Goal: Task Accomplishment & Management: Use online tool/utility

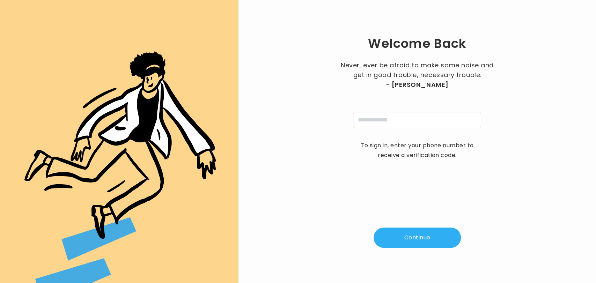
click at [373, 130] on div "Welcome Back Never, ever be afraid to make some noise and get in good trouble, …" at bounding box center [417, 141] width 335 height 261
click at [367, 121] on input "tel" at bounding box center [417, 120] width 128 height 16
type input "**********"
click at [409, 232] on button "Continue" at bounding box center [417, 238] width 87 height 20
type input "*"
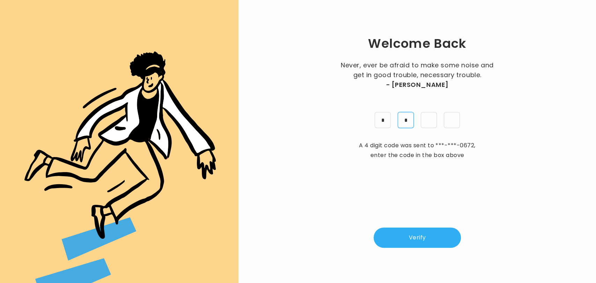
type input "*"
click at [409, 232] on button "Verify" at bounding box center [417, 238] width 87 height 20
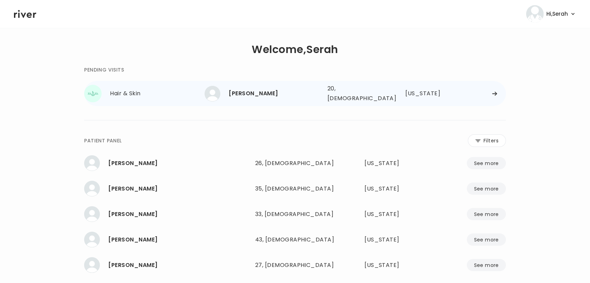
click at [302, 89] on div "[PERSON_NAME]" at bounding box center [275, 94] width 93 height 10
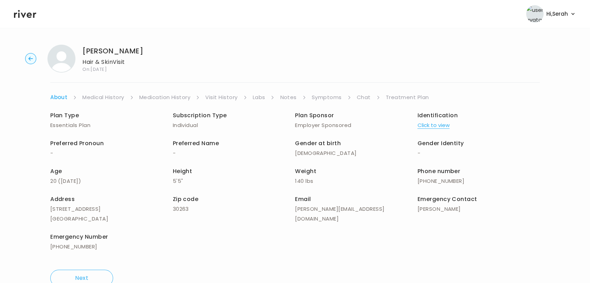
click at [324, 98] on link "Symptoms" at bounding box center [327, 98] width 30 height 10
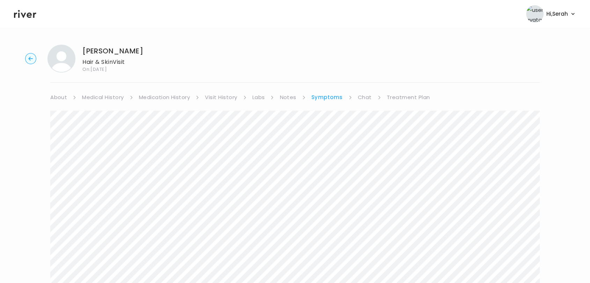
click at [389, 100] on link "Treatment Plan" at bounding box center [408, 98] width 43 height 10
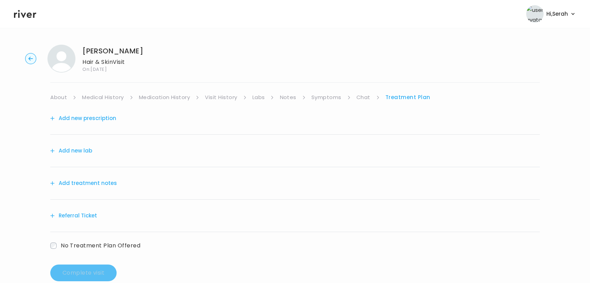
click at [102, 118] on button "Add new prescription" at bounding box center [83, 118] width 66 height 10
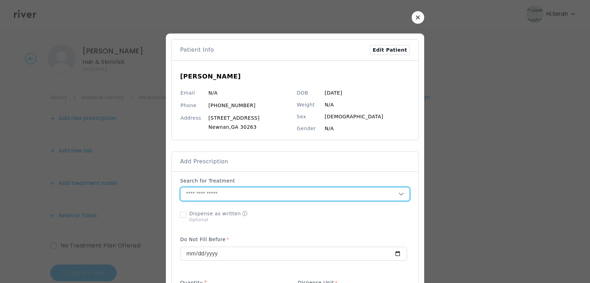
click at [207, 198] on input "text" at bounding box center [290, 194] width 218 height 13
click at [207, 194] on input "text" at bounding box center [290, 194] width 218 height 13
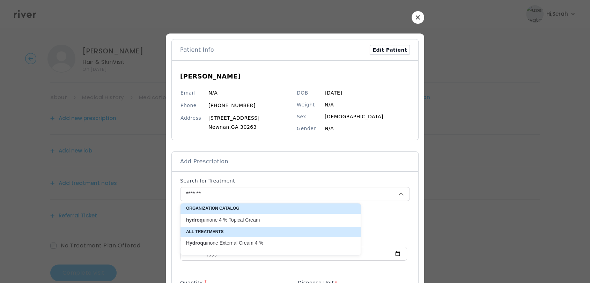
click at [235, 218] on p "hydroqu inone 4 % Topical Cream" at bounding box center [266, 220] width 161 height 7
type input "**********"
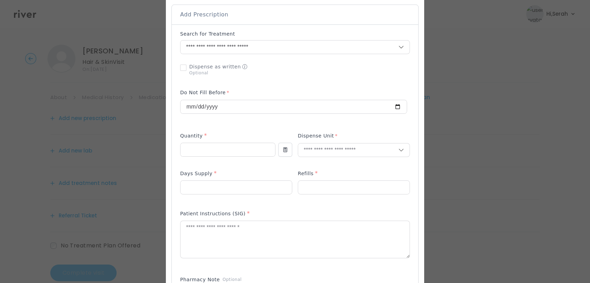
scroll to position [147, 0]
click at [237, 149] on input "number" at bounding box center [228, 149] width 95 height 13
type input "**"
click at [314, 164] on p "Gram" at bounding box center [354, 165] width 92 height 10
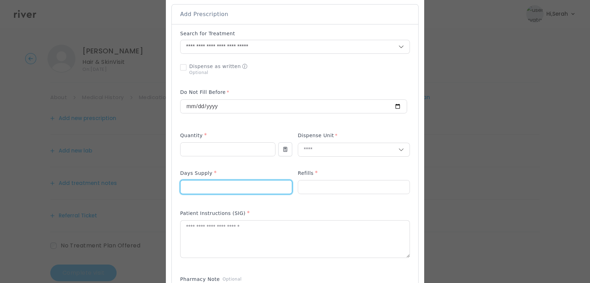
click at [226, 191] on input "number" at bounding box center [236, 187] width 111 height 13
type input "**"
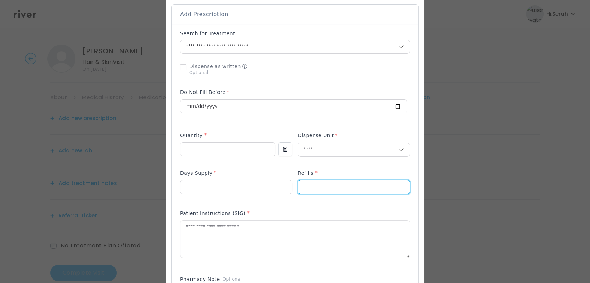
click at [317, 187] on input "number" at bounding box center [353, 187] width 111 height 13
type input "*"
click at [285, 234] on textarea at bounding box center [295, 239] width 229 height 37
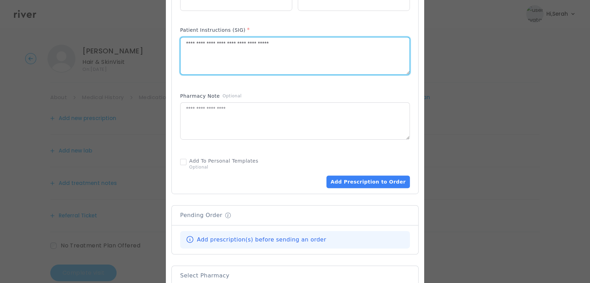
scroll to position [333, 0]
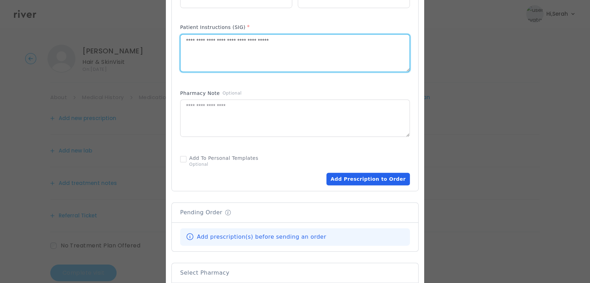
type textarea "**********"
click at [369, 184] on button "Add Prescription to Order" at bounding box center [368, 179] width 83 height 13
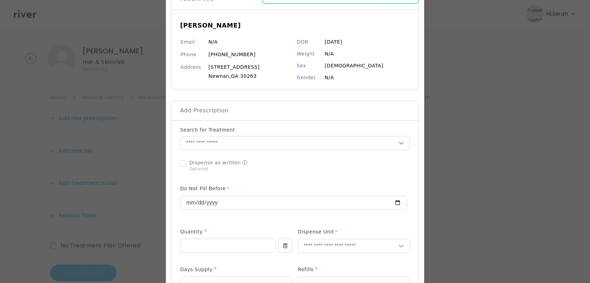
scroll to position [50, 0]
click at [229, 144] on input "text" at bounding box center [290, 144] width 218 height 13
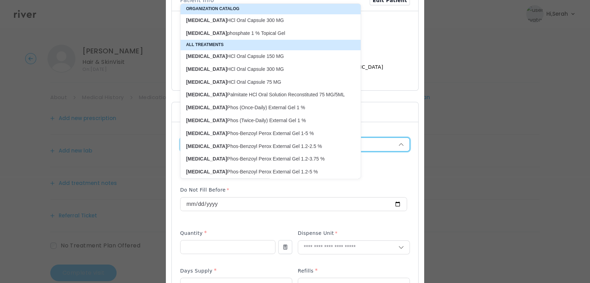
click at [229, 144] on p "[MEDICAL_DATA] Phos-Benzoyl Perox External Gel 1.2-2.5 %" at bounding box center [266, 146] width 161 height 7
type input "**********"
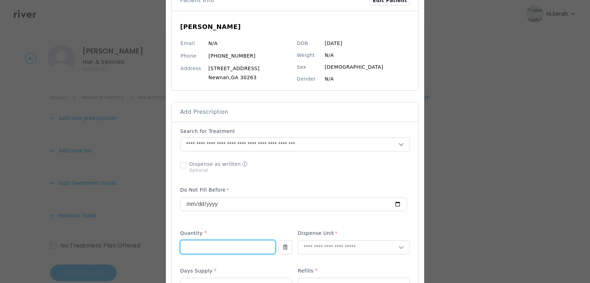
click at [229, 249] on input "number" at bounding box center [228, 247] width 95 height 13
type input "**"
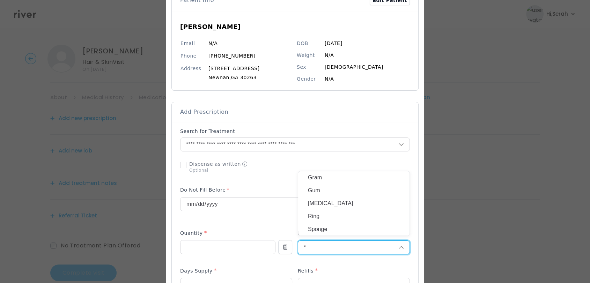
type input "*"
click at [319, 180] on p "Gram" at bounding box center [354, 178] width 92 height 10
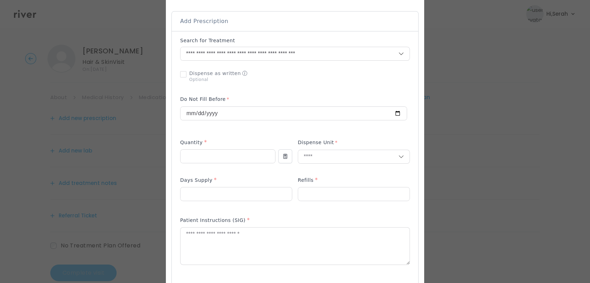
scroll to position [143, 0]
click at [239, 198] on input "number" at bounding box center [236, 191] width 111 height 13
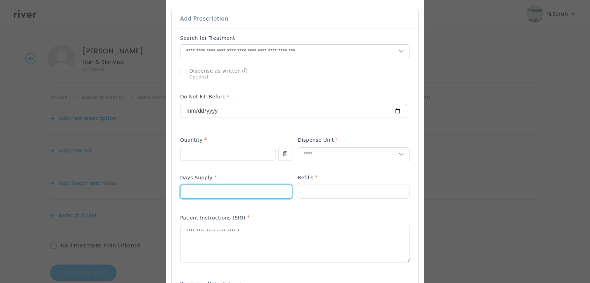
type input "**"
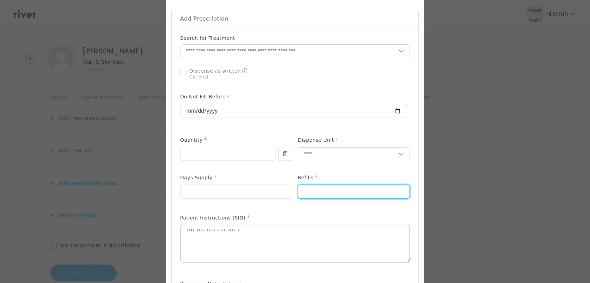
type input "*"
click at [237, 238] on textarea at bounding box center [295, 243] width 229 height 37
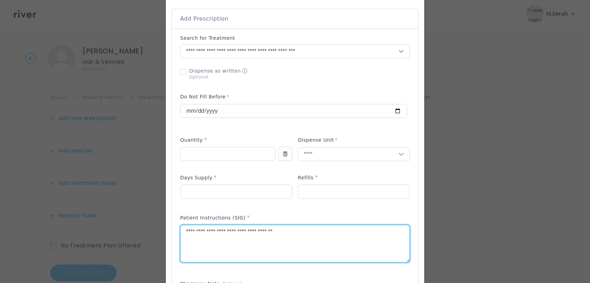
type textarea "**********"
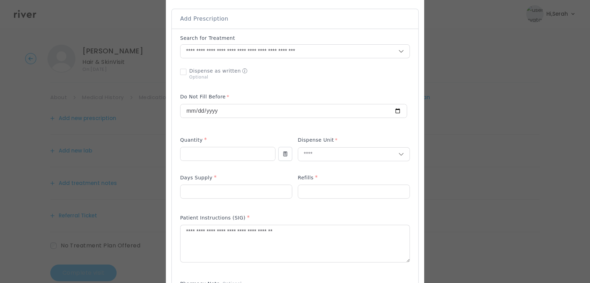
click at [313, 171] on div "Add Prescription to Order" at bounding box center [295, 206] width 230 height 342
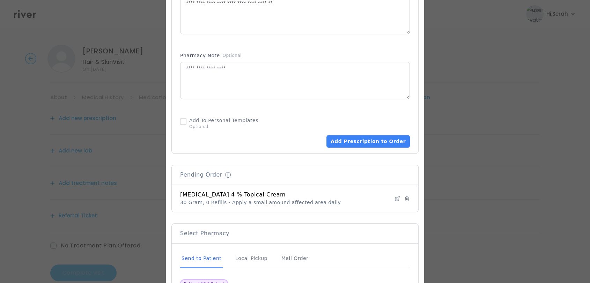
scroll to position [372, 0]
click at [353, 135] on button "Add Prescription to Order" at bounding box center [368, 141] width 83 height 13
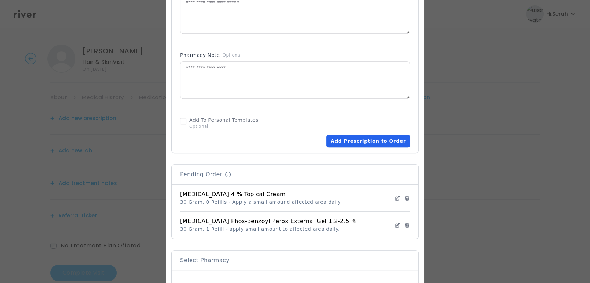
scroll to position [469, 0]
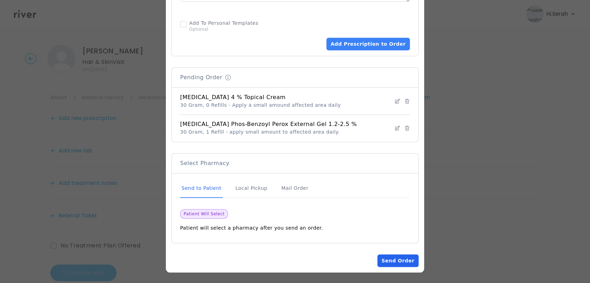
click at [394, 263] on button "Send Order" at bounding box center [397, 261] width 41 height 13
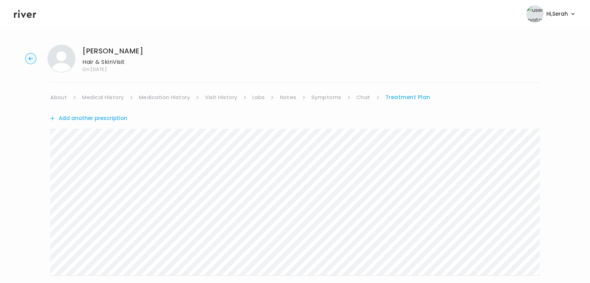
scroll to position [156, 0]
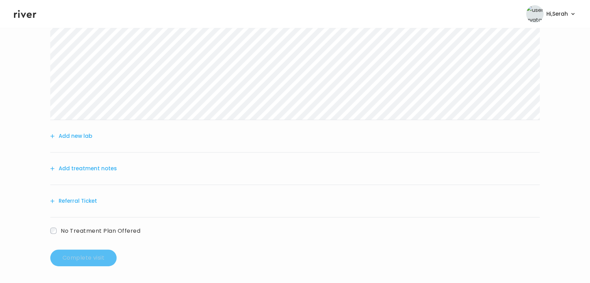
click at [90, 167] on button "Add treatment notes" at bounding box center [83, 169] width 67 height 10
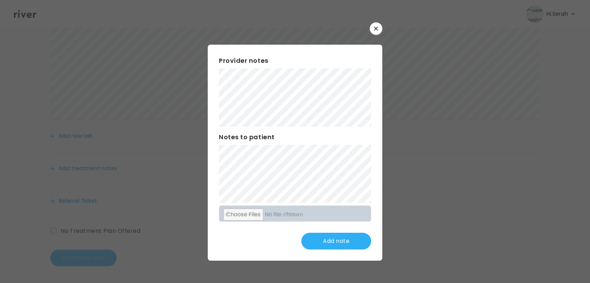
click at [277, 62] on h3 "Provider notes" at bounding box center [295, 61] width 152 height 10
click at [252, 257] on div "Provider notes Notes to patient Click here to attach files Update note" at bounding box center [295, 153] width 175 height 216
click at [245, 222] on div "Provider notes Notes to patient Click here to attach files Update note" at bounding box center [295, 153] width 175 height 216
click at [314, 238] on button "Update note" at bounding box center [336, 241] width 70 height 17
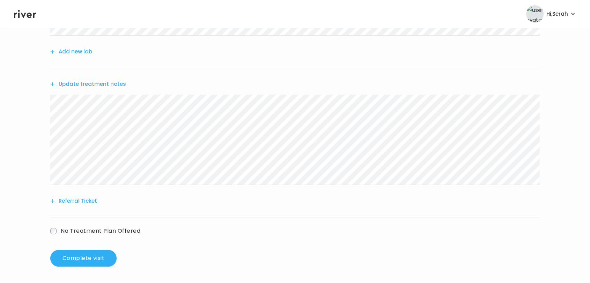
scroll to position [240, 0]
click at [75, 263] on button "Complete visit" at bounding box center [83, 258] width 66 height 17
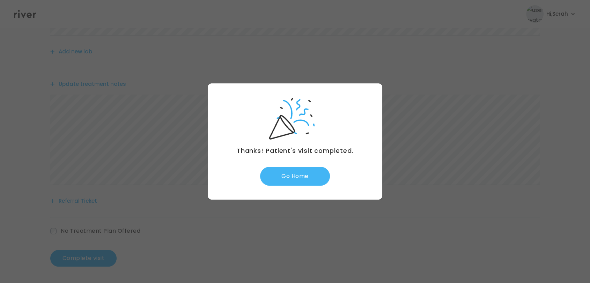
click at [304, 174] on button "Go Home" at bounding box center [295, 176] width 70 height 19
